Goal: Check status: Check status

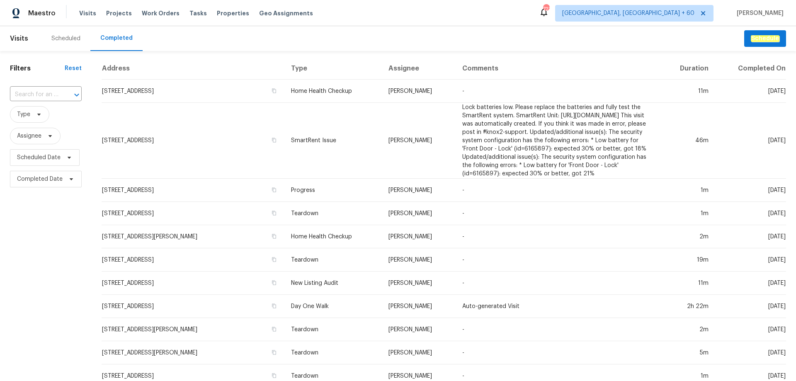
click at [59, 85] on div "Filters Reset ​ Type Assignee Scheduled Date Completed Date" at bounding box center [46, 344] width 92 height 587
click at [56, 97] on input "text" at bounding box center [34, 94] width 48 height 13
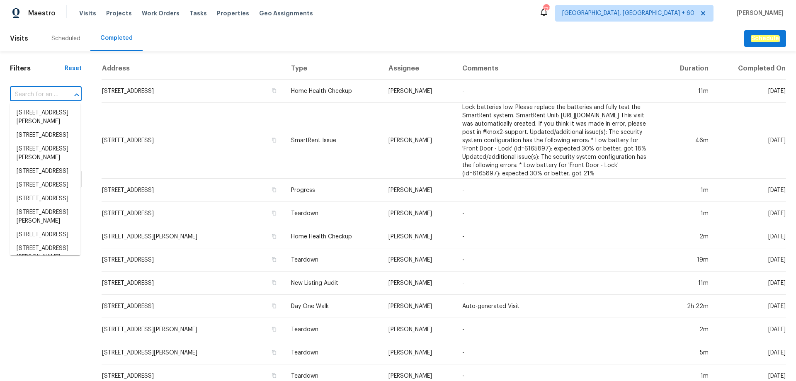
paste input "[STREET_ADDRESS]"
type input "[STREET_ADDRESS]"
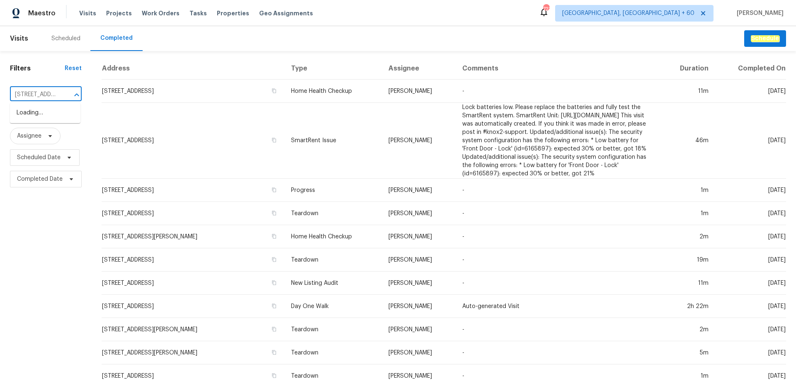
scroll to position [0, 44]
click at [50, 114] on li "[STREET_ADDRESS]" at bounding box center [45, 113] width 70 height 14
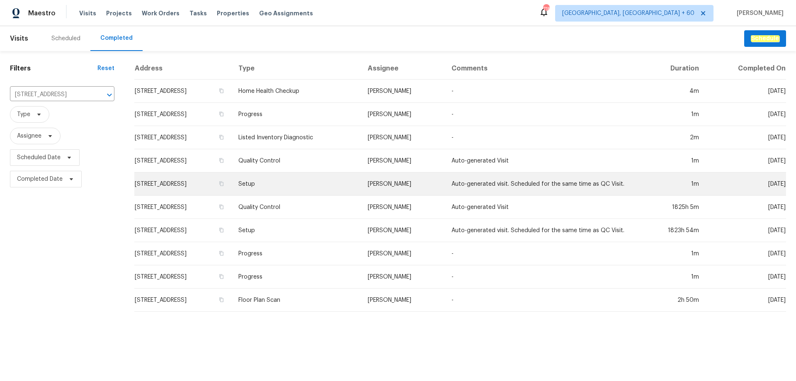
click at [352, 180] on td "Setup" at bounding box center [296, 183] width 129 height 23
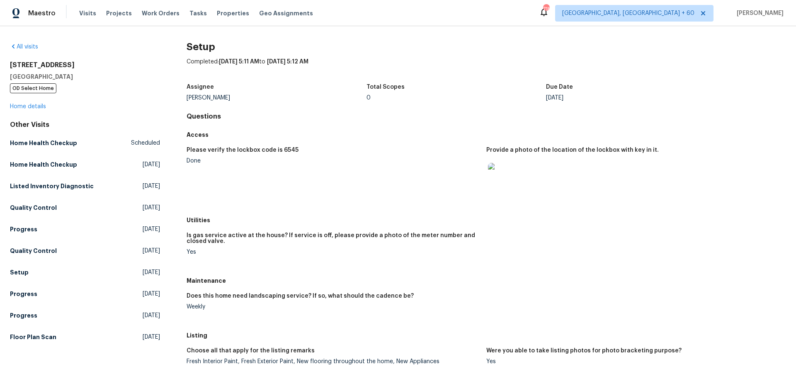
click at [619, 264] on div "Is gas service active at the house? If service is off, please provide a photo o…" at bounding box center [486, 251] width 599 height 46
click at [379, 198] on figure "Please verify the lockbox code is 6545 Done" at bounding box center [337, 177] width 300 height 61
click at [358, 105] on div "Assignee [PERSON_NAME] Total Scopes 0 Due Date [DATE]" at bounding box center [486, 92] width 599 height 27
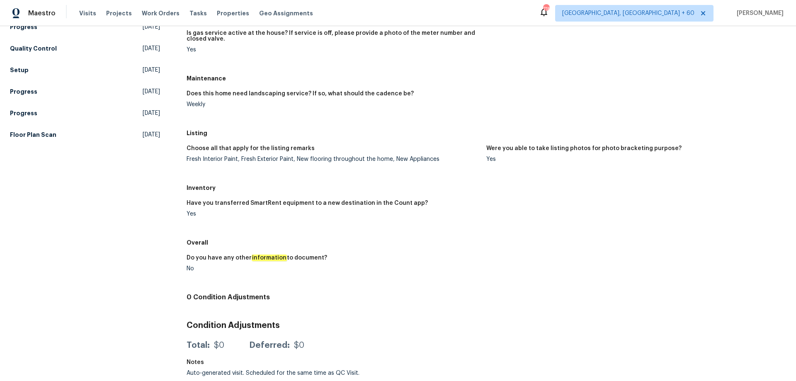
scroll to position [1, 0]
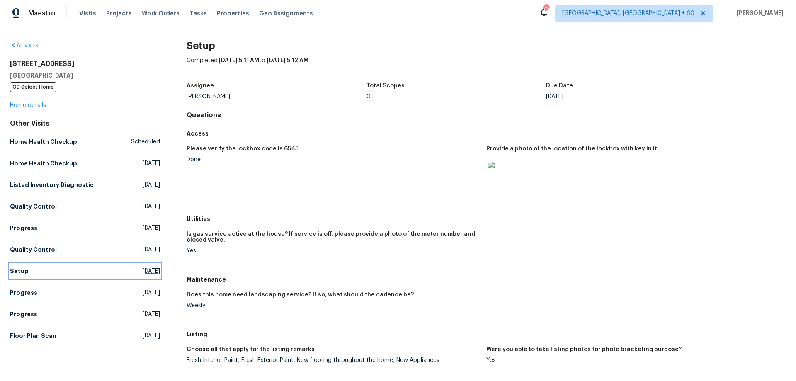
click at [35, 273] on link "Setup [DATE]" at bounding box center [85, 271] width 150 height 15
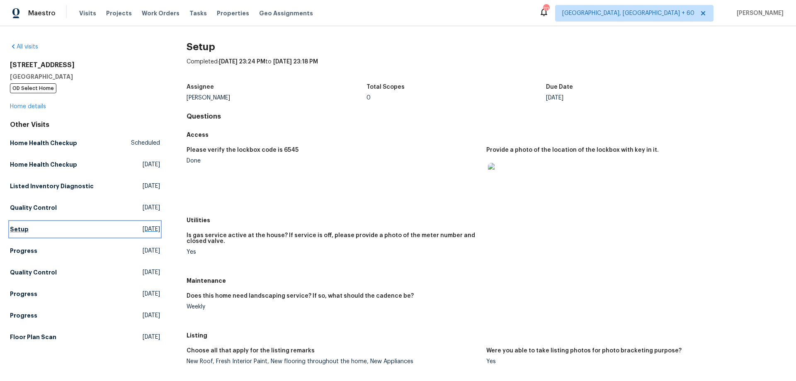
click at [28, 227] on link "Setup [DATE]" at bounding box center [85, 229] width 150 height 15
click at [350, 143] on div "Please verify the lockbox code is 6545 Done Provide a photo of the location of …" at bounding box center [486, 177] width 599 height 70
